Goal: Obtain resource: Download file/media

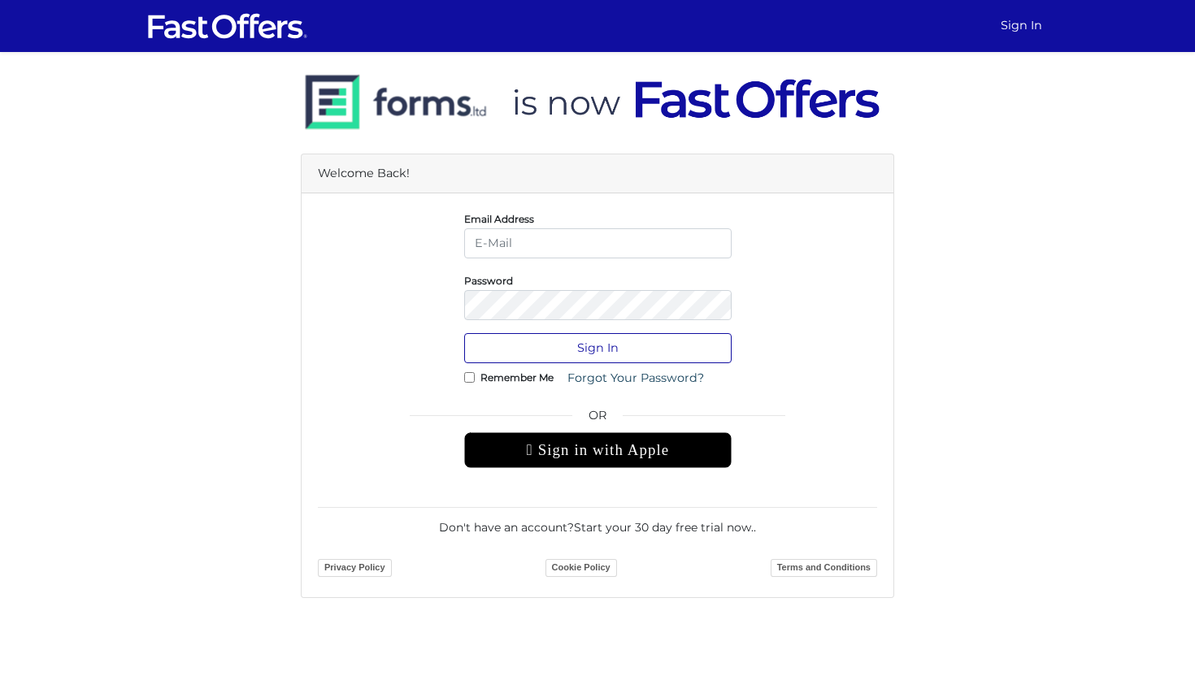
type input "jenelle@strata.ca"
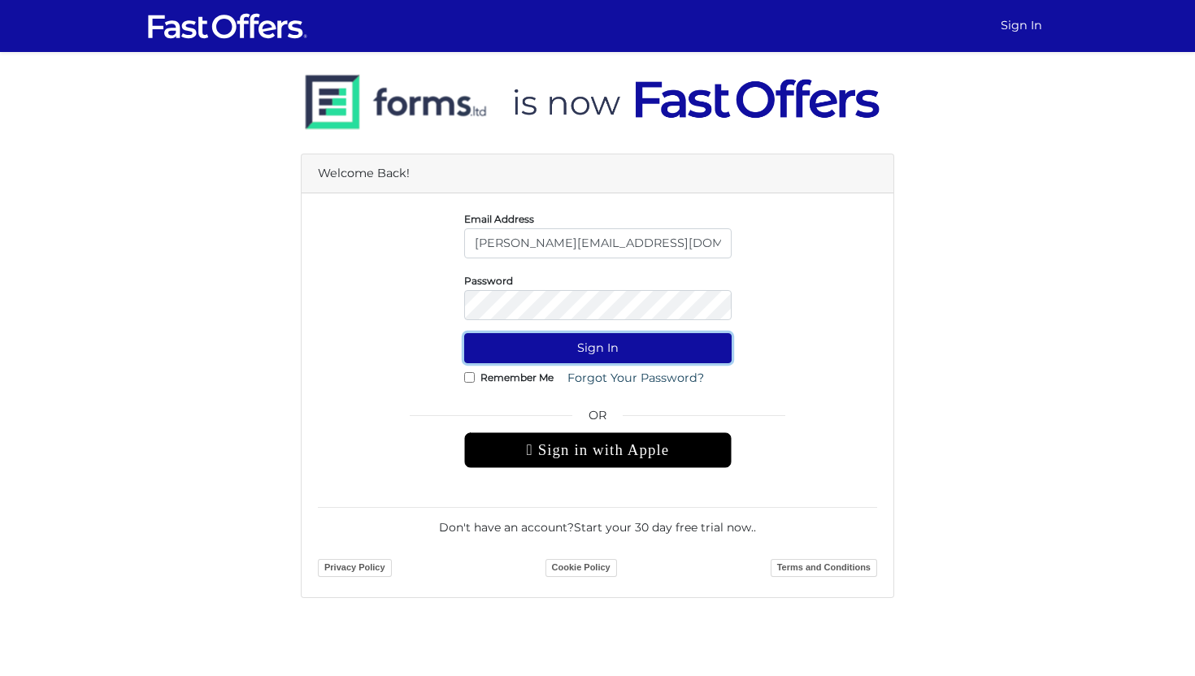
click at [574, 349] on button "Sign In" at bounding box center [597, 348] width 267 height 30
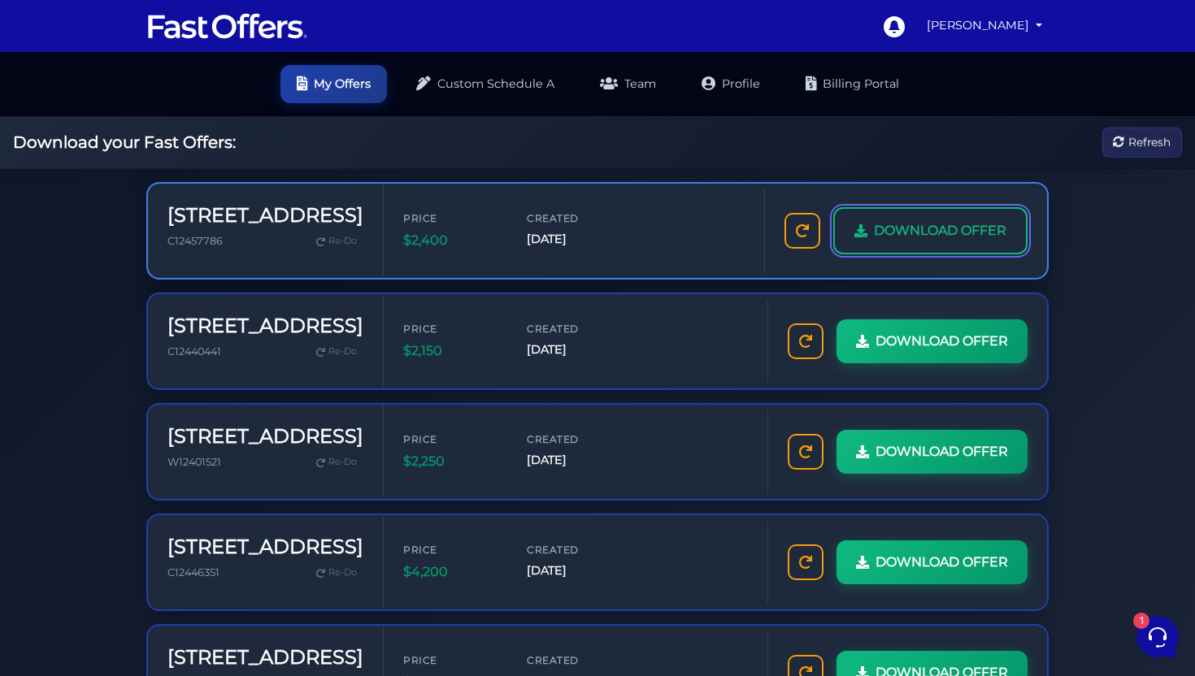
click at [911, 235] on span "DOWNLOAD OFFER" at bounding box center [940, 230] width 133 height 21
